Goal: Task Accomplishment & Management: Use online tool/utility

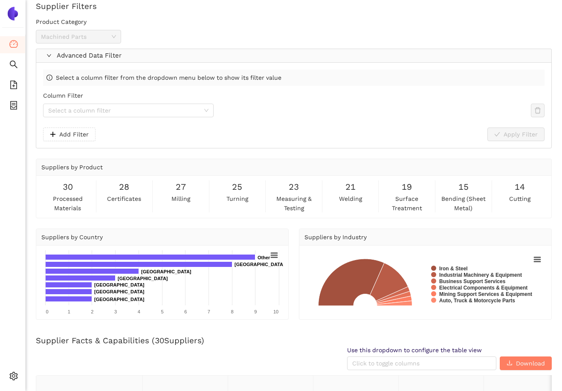
scroll to position [17, 0]
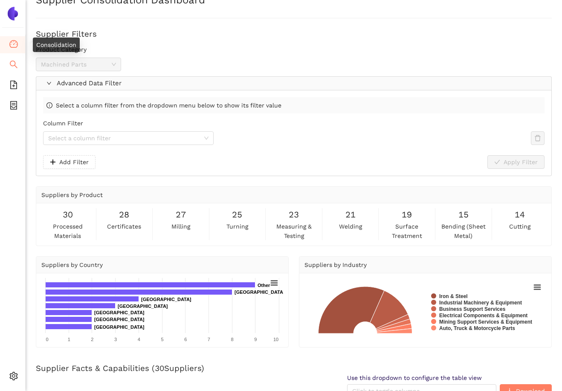
click at [15, 63] on icon "search" at bounding box center [14, 65] width 8 height 8
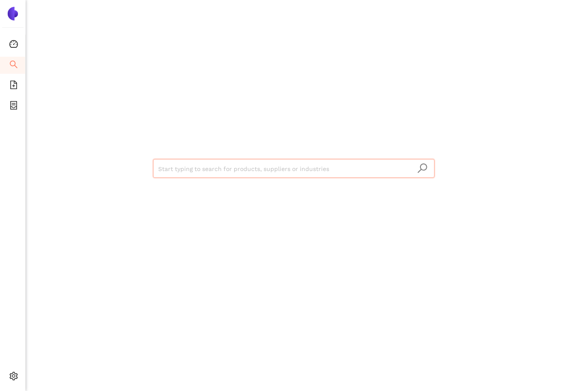
click at [178, 166] on input "search" at bounding box center [293, 169] width 271 height 19
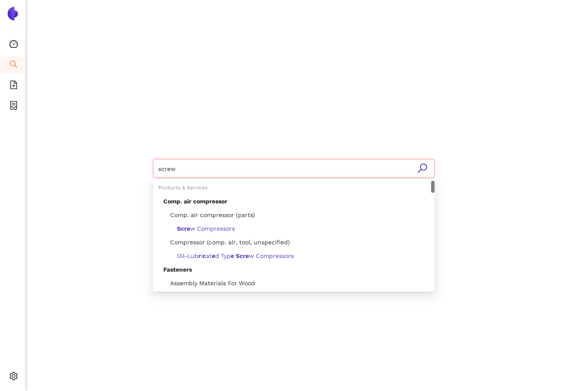
type input "screws"
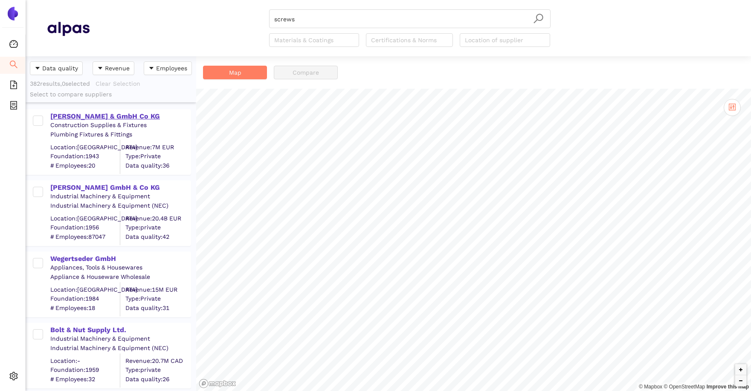
click at [128, 119] on div "Josef Hansen & GmbH Co KG" at bounding box center [120, 116] width 140 height 9
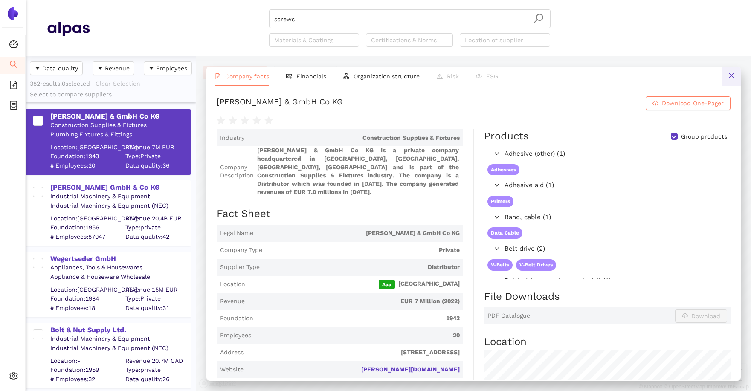
click at [562, 74] on button at bounding box center [731, 76] width 19 height 19
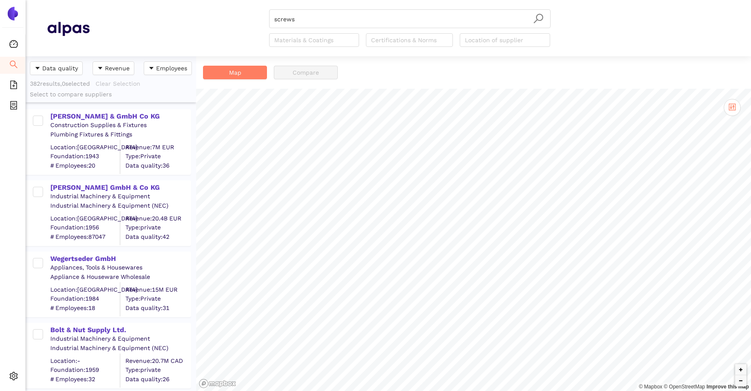
click at [168, 55] on header "screws Materials & Coatings Certifications & Norms Location of supplier" at bounding box center [388, 28] width 725 height 56
click at [23, 51] on span "Consolidation" at bounding box center [42, 44] width 40 height 17
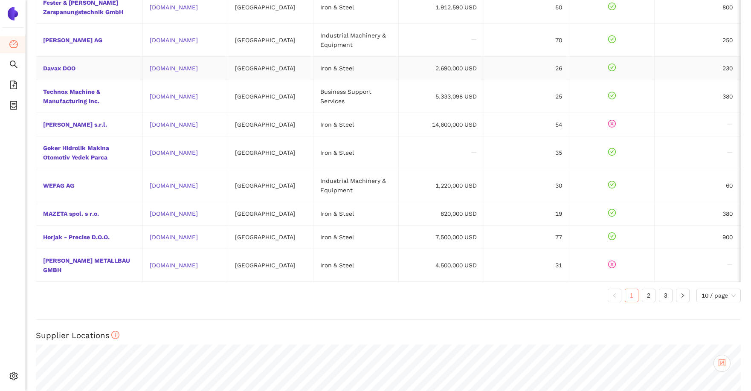
scroll to position [316, 0]
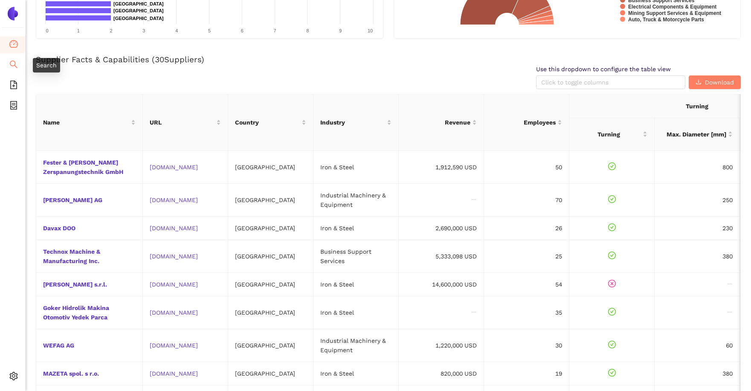
click at [15, 65] on icon "search" at bounding box center [14, 65] width 8 height 8
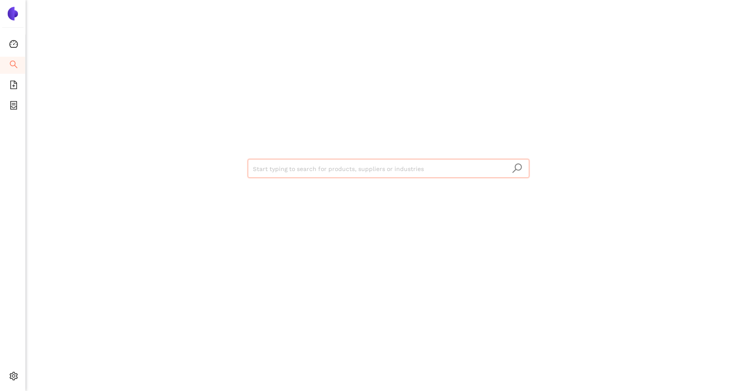
click at [295, 163] on input "search" at bounding box center [388, 169] width 271 height 19
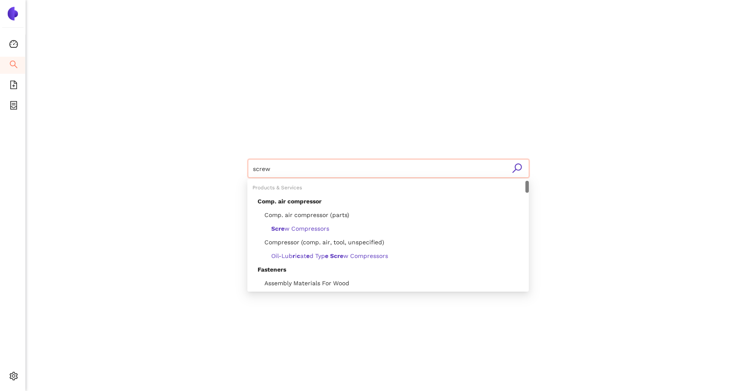
type input "screws"
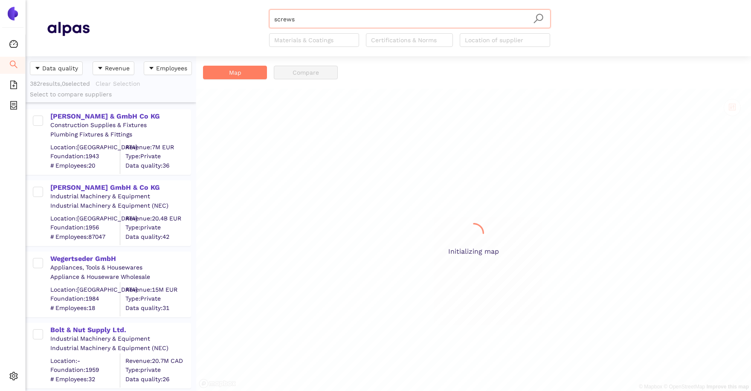
scroll to position [335, 171]
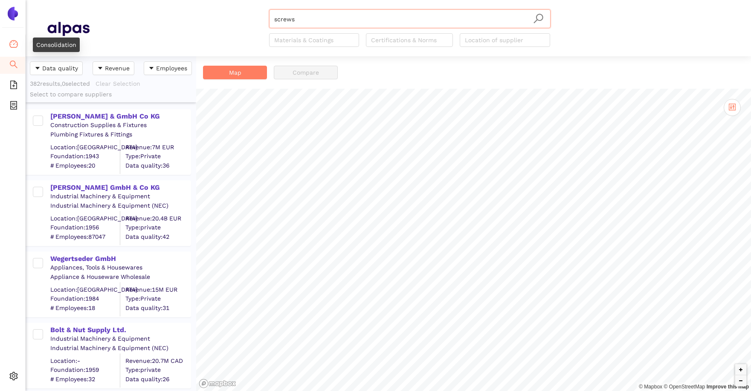
click at [10, 42] on icon "dashboard" at bounding box center [13, 44] width 9 height 8
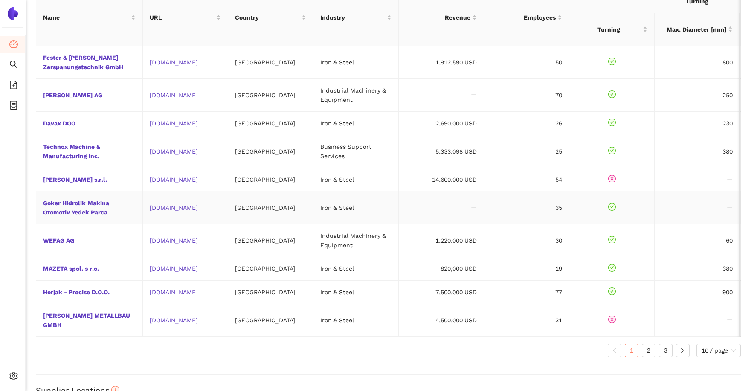
scroll to position [419, 0]
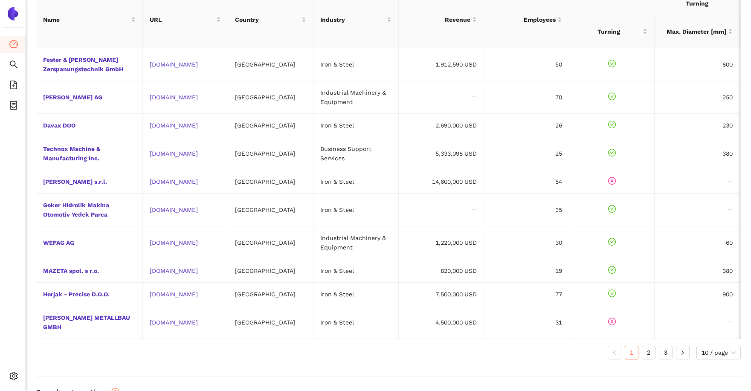
click at [218, 347] on ul "1 2 3 10 / page" at bounding box center [388, 353] width 705 height 14
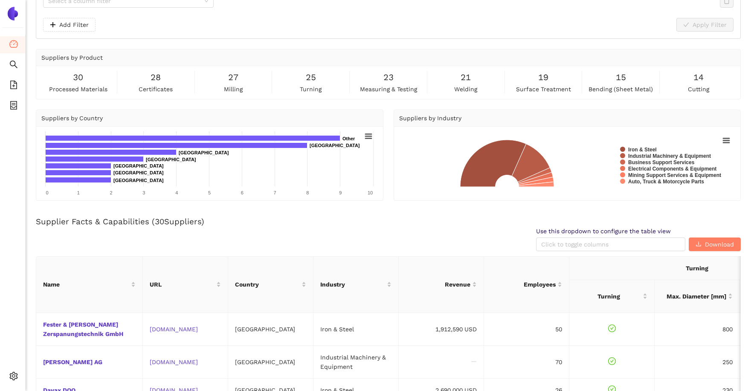
scroll to position [0, 0]
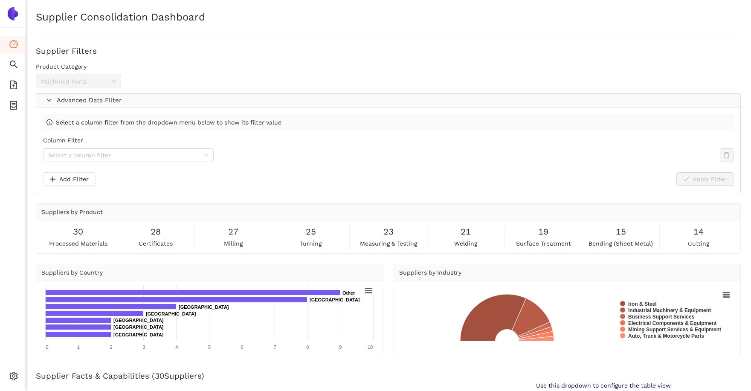
click at [389, 75] on form "Product Category Machined Parts" at bounding box center [388, 75] width 705 height 26
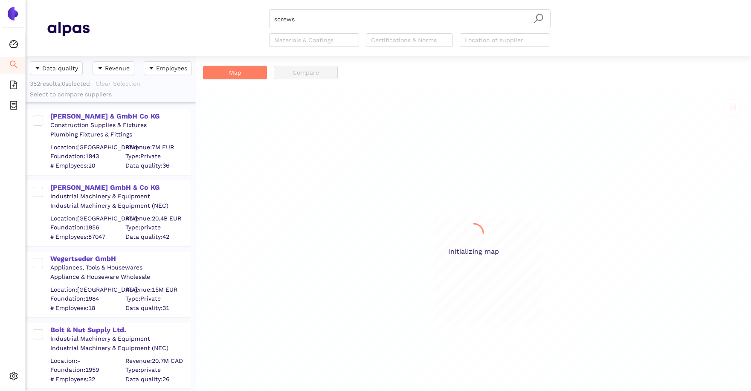
scroll to position [335, 171]
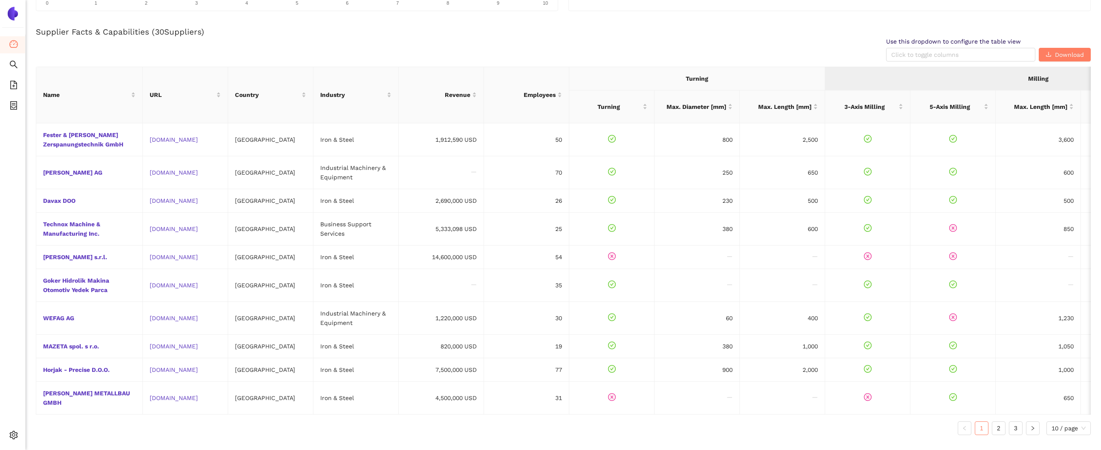
scroll to position [341, 0]
click at [383, 61] on div "Use this dropdown to configure the table view Click to toggle columns Download" at bounding box center [563, 53] width 1055 height 24
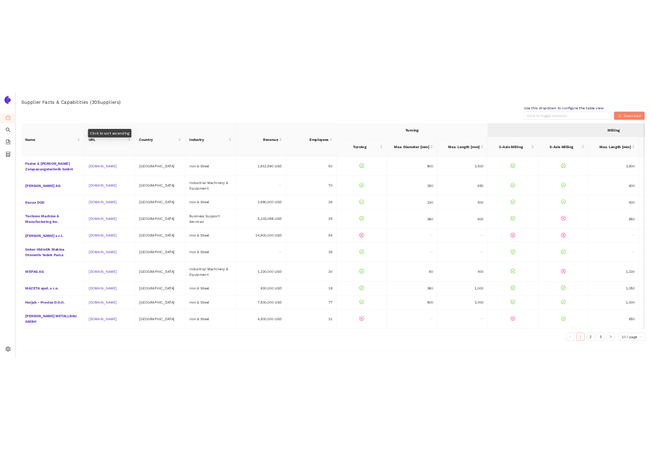
scroll to position [358, 0]
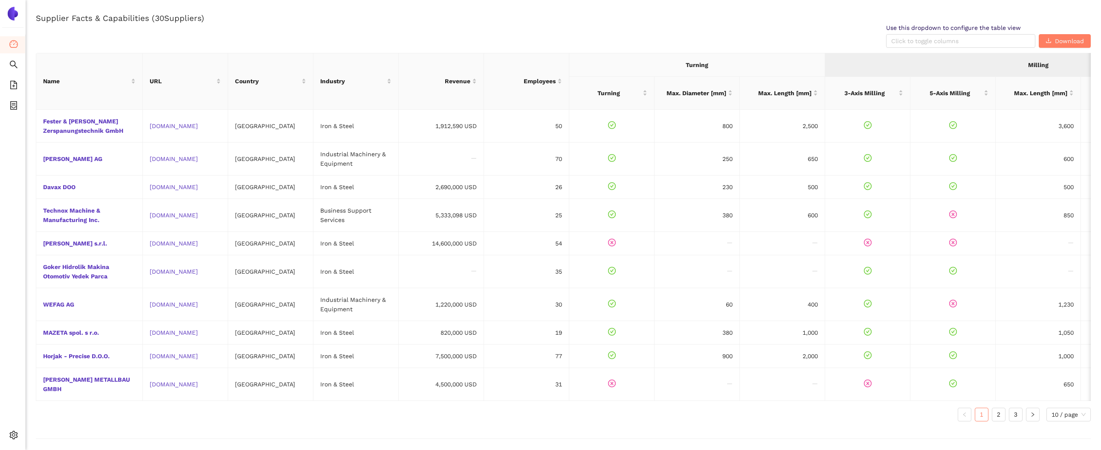
click at [249, 44] on div "Use this dropdown to configure the table view Click to toggle columns Download" at bounding box center [563, 36] width 1055 height 24
click at [248, 44] on div "Use this dropdown to configure the table view Click to toggle columns Download" at bounding box center [563, 36] width 1055 height 24
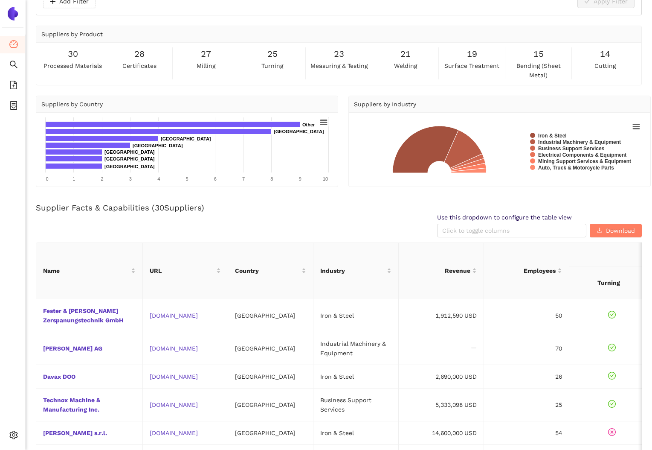
scroll to position [21, 0]
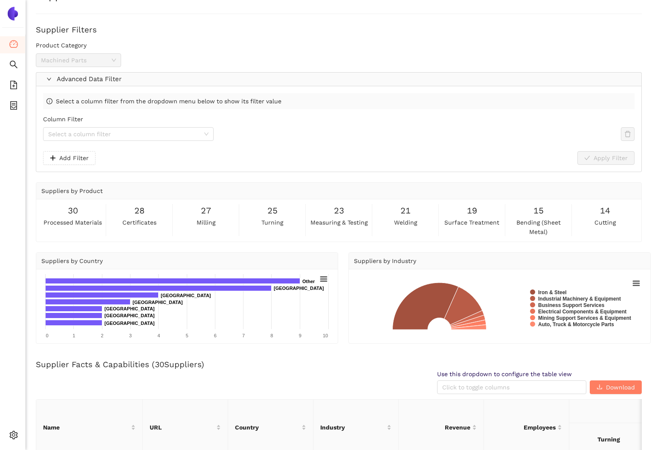
click at [172, 142] on div "Column Filter Select a column filter" at bounding box center [339, 132] width 592 height 37
click at [171, 133] on input "Column Filter" at bounding box center [125, 134] width 154 height 13
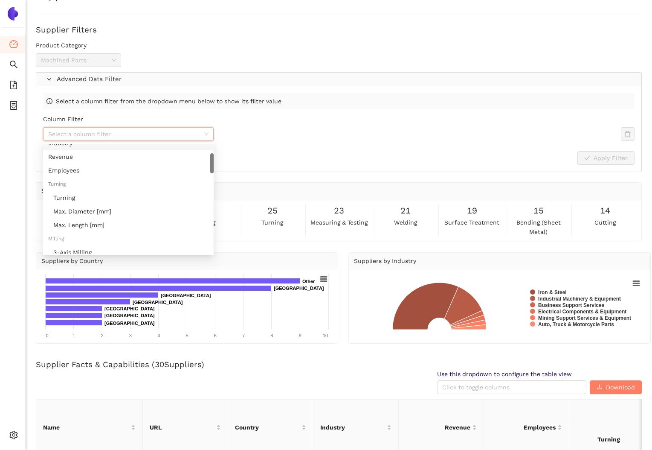
scroll to position [50, 0]
click at [121, 198] on div "Turning" at bounding box center [130, 196] width 155 height 9
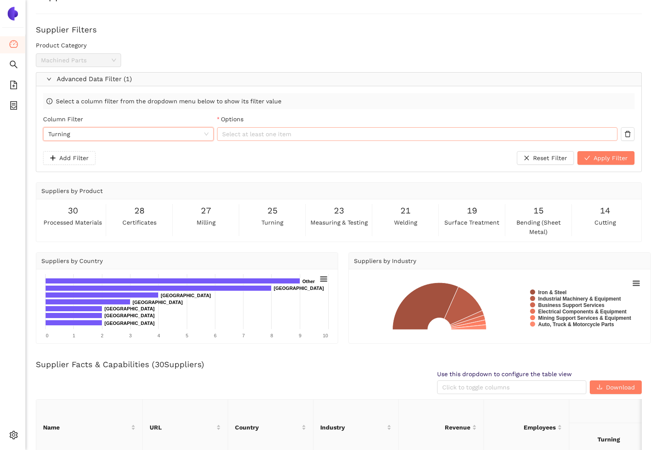
click at [270, 131] on div at bounding box center [413, 134] width 388 height 10
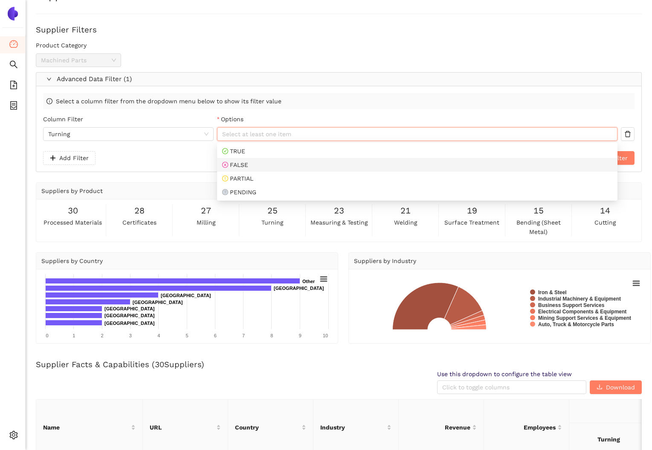
click at [269, 154] on div "TRUE" at bounding box center [417, 150] width 390 height 9
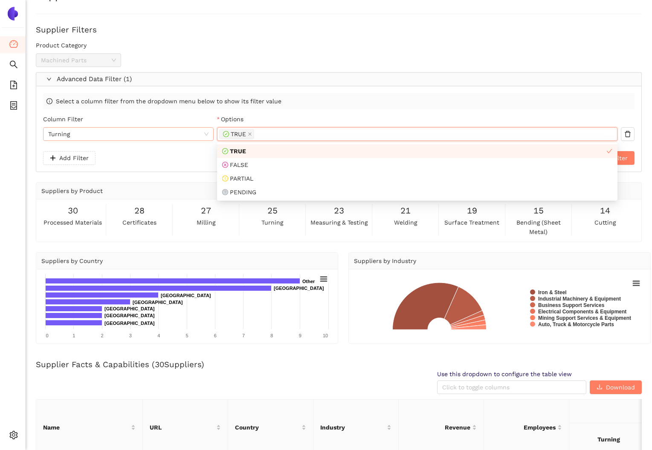
click at [192, 135] on span "Turning" at bounding box center [128, 134] width 160 height 13
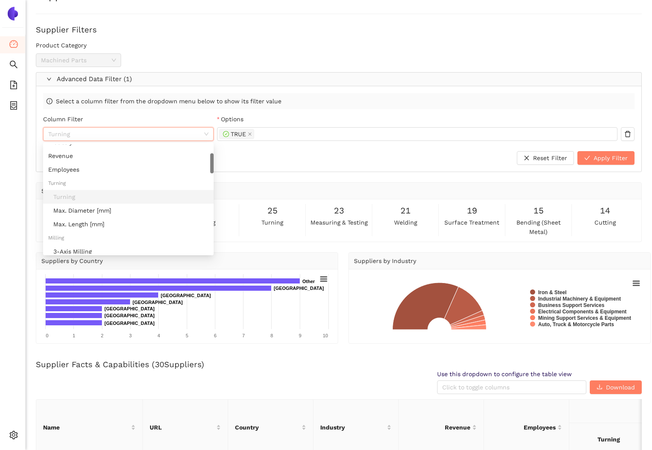
click at [281, 148] on div "Column Filter Turning Options TRUE" at bounding box center [339, 132] width 592 height 37
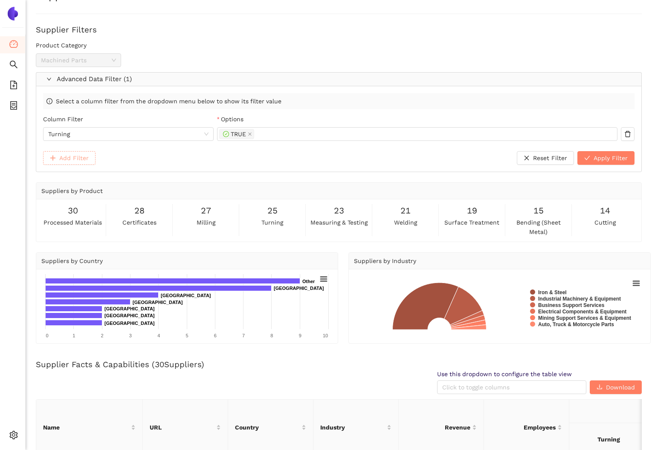
click at [68, 161] on span "Add Filter" at bounding box center [73, 157] width 29 height 9
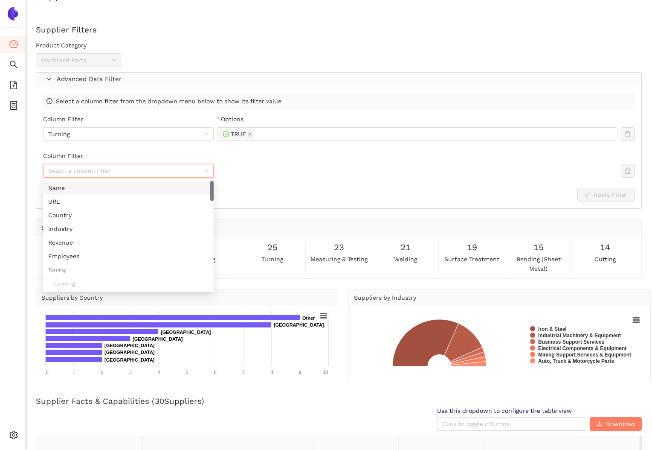
click at [98, 172] on input "Column Filter" at bounding box center [125, 170] width 154 height 13
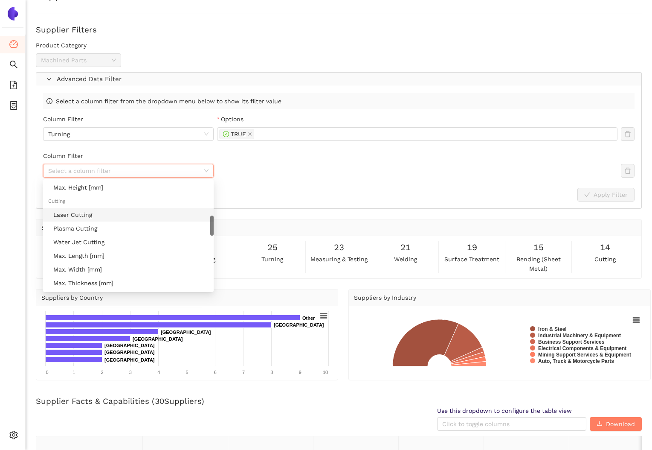
click at [90, 216] on div "Laser Cutting" at bounding box center [130, 214] width 155 height 9
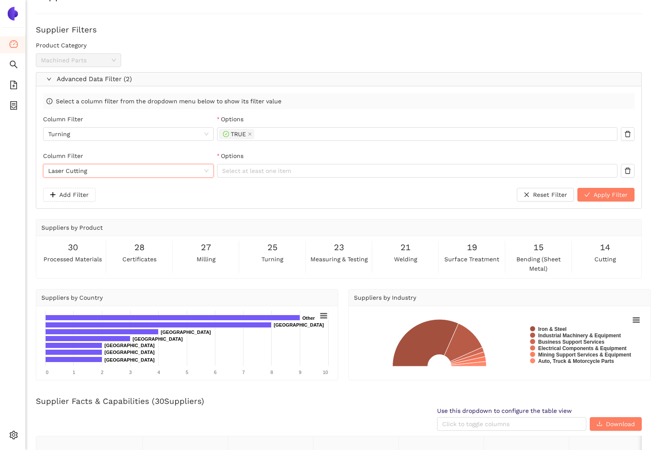
click at [287, 177] on div "Column Filter Laser Cutting Laser Cutting Options Select at least one item" at bounding box center [339, 169] width 592 height 37
click at [284, 174] on div at bounding box center [413, 170] width 388 height 10
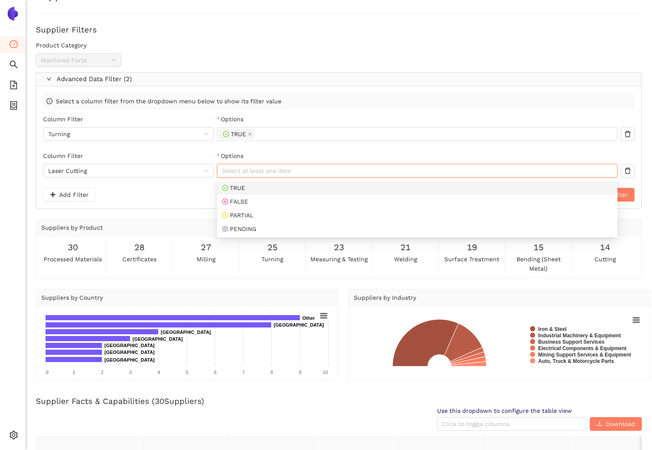
click at [273, 186] on div "TRUE" at bounding box center [417, 187] width 390 height 9
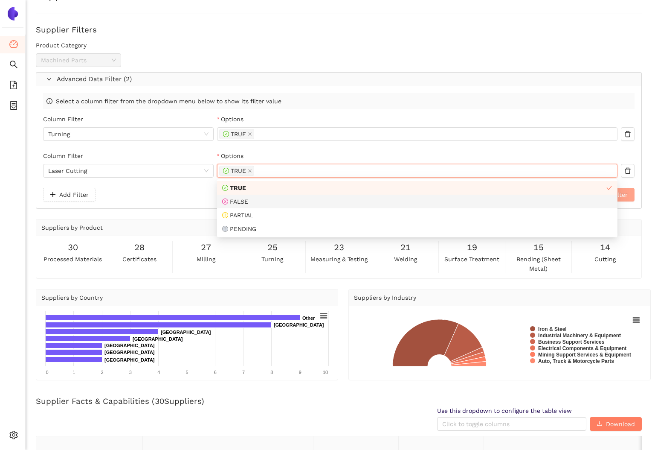
click at [562, 192] on span "Apply Filter" at bounding box center [611, 194] width 34 height 9
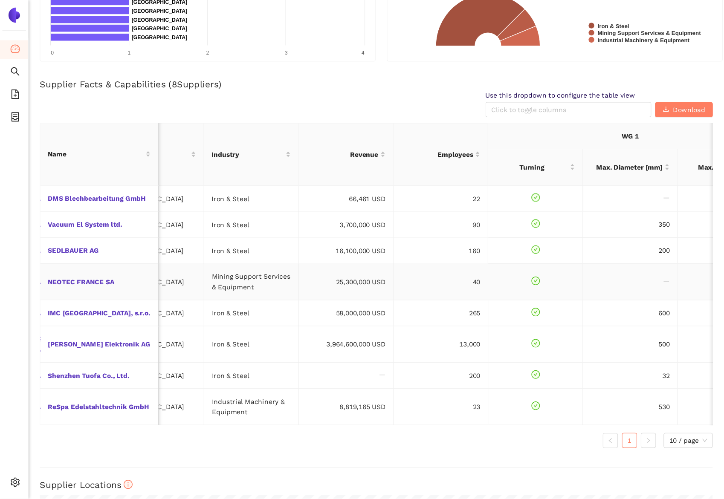
scroll to position [0, 127]
click at [294, 98] on div "Use this dropdown to configure the table view Click to toggle columns Download" at bounding box center [339, 94] width 606 height 24
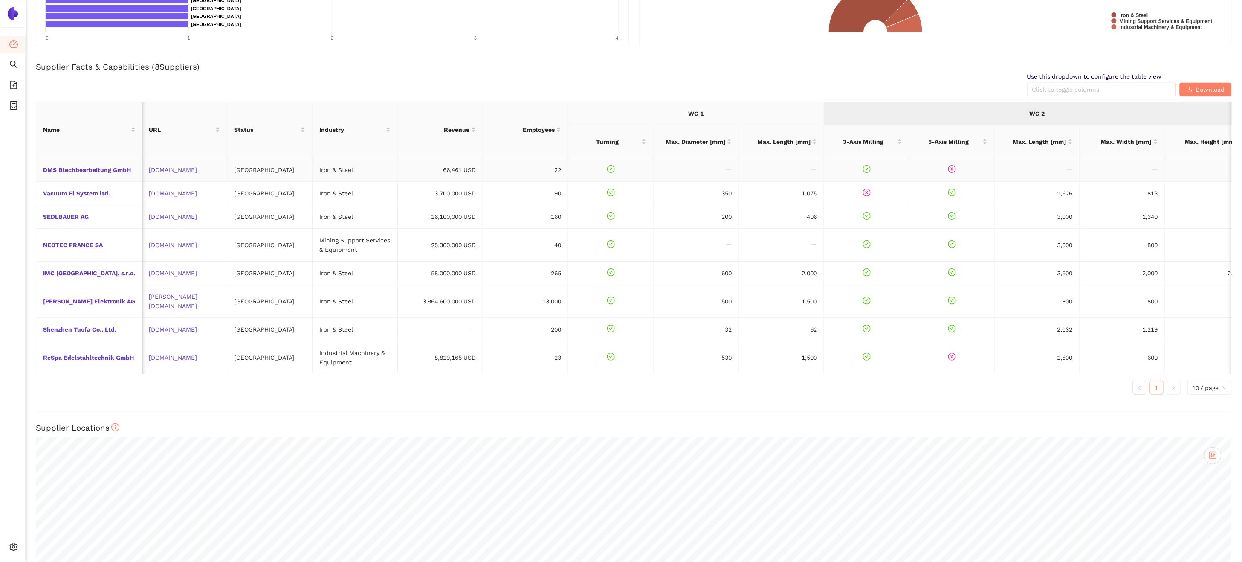
scroll to position [0, 0]
click at [562, 168] on td at bounding box center [611, 169] width 85 height 23
click at [562, 168] on icon "check-circle" at bounding box center [612, 169] width 8 height 8
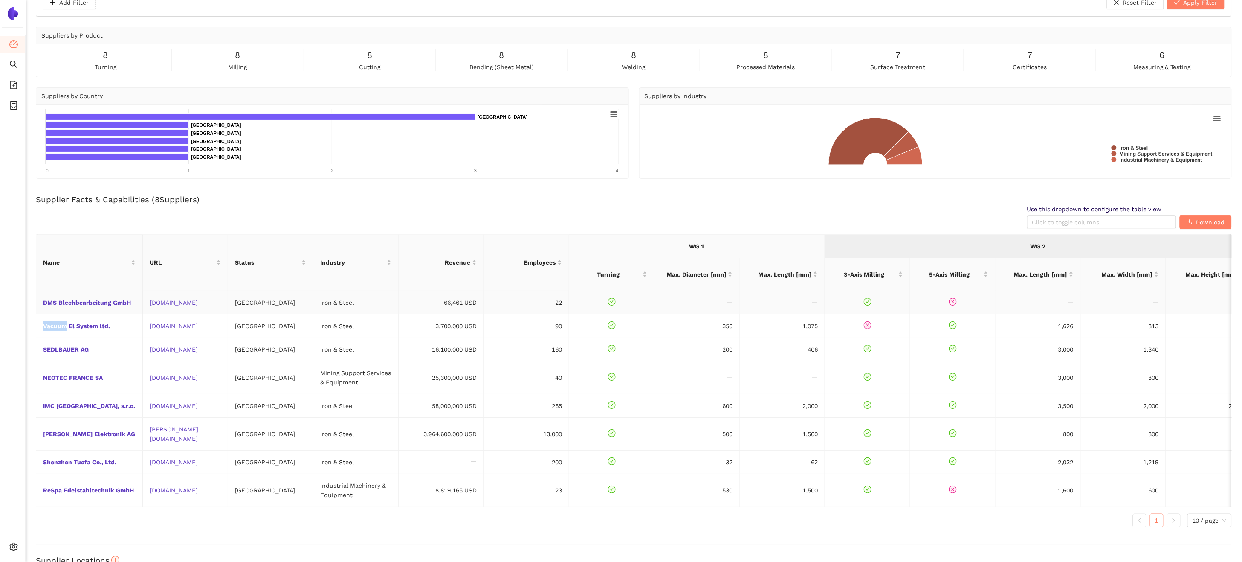
scroll to position [95, 0]
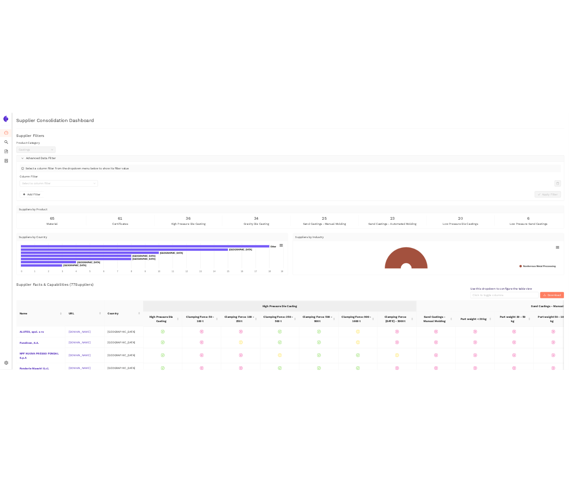
scroll to position [316, 0]
